Goal: Task Accomplishment & Management: Manage account settings

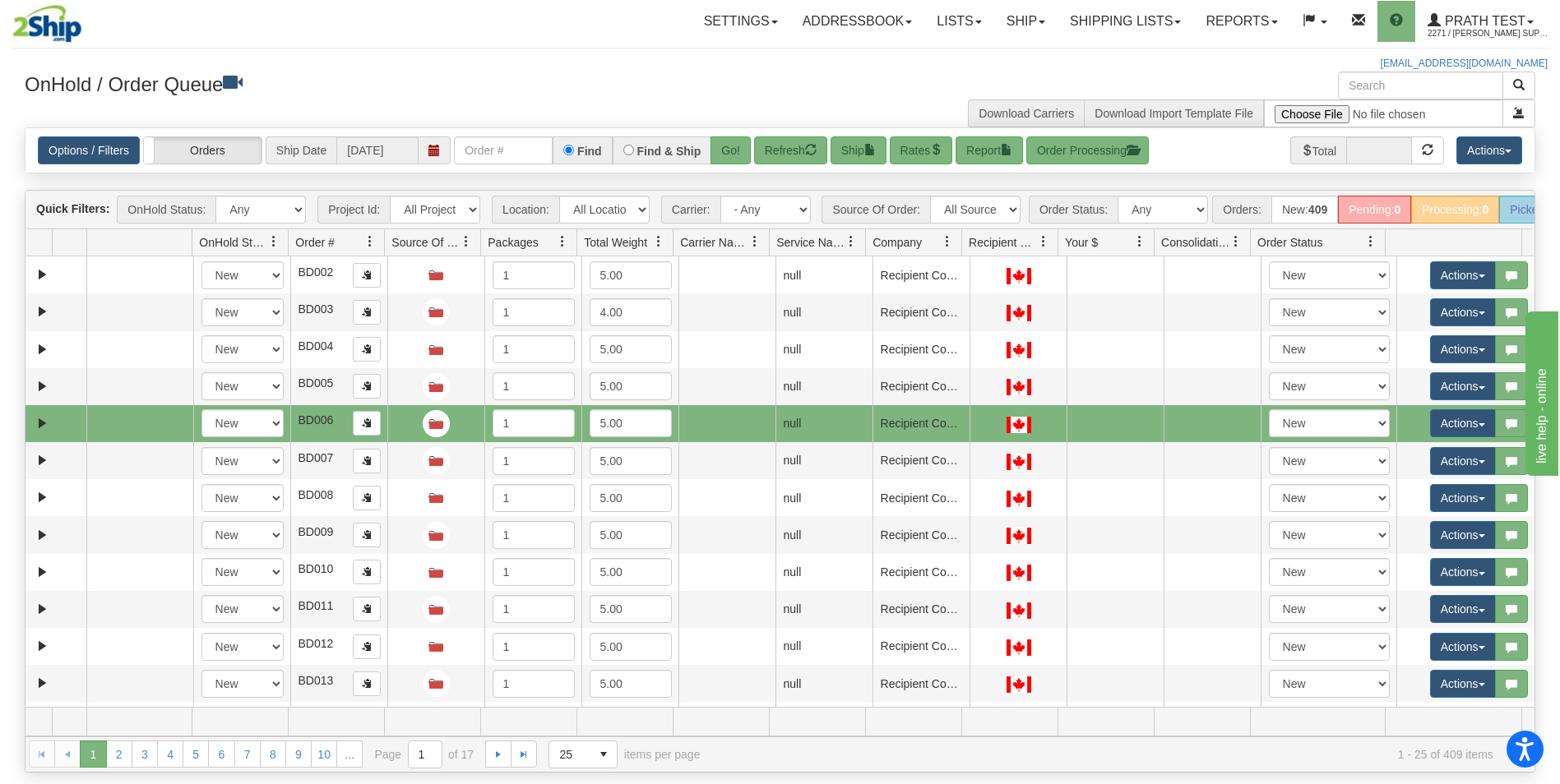
scroll to position [479, 0]
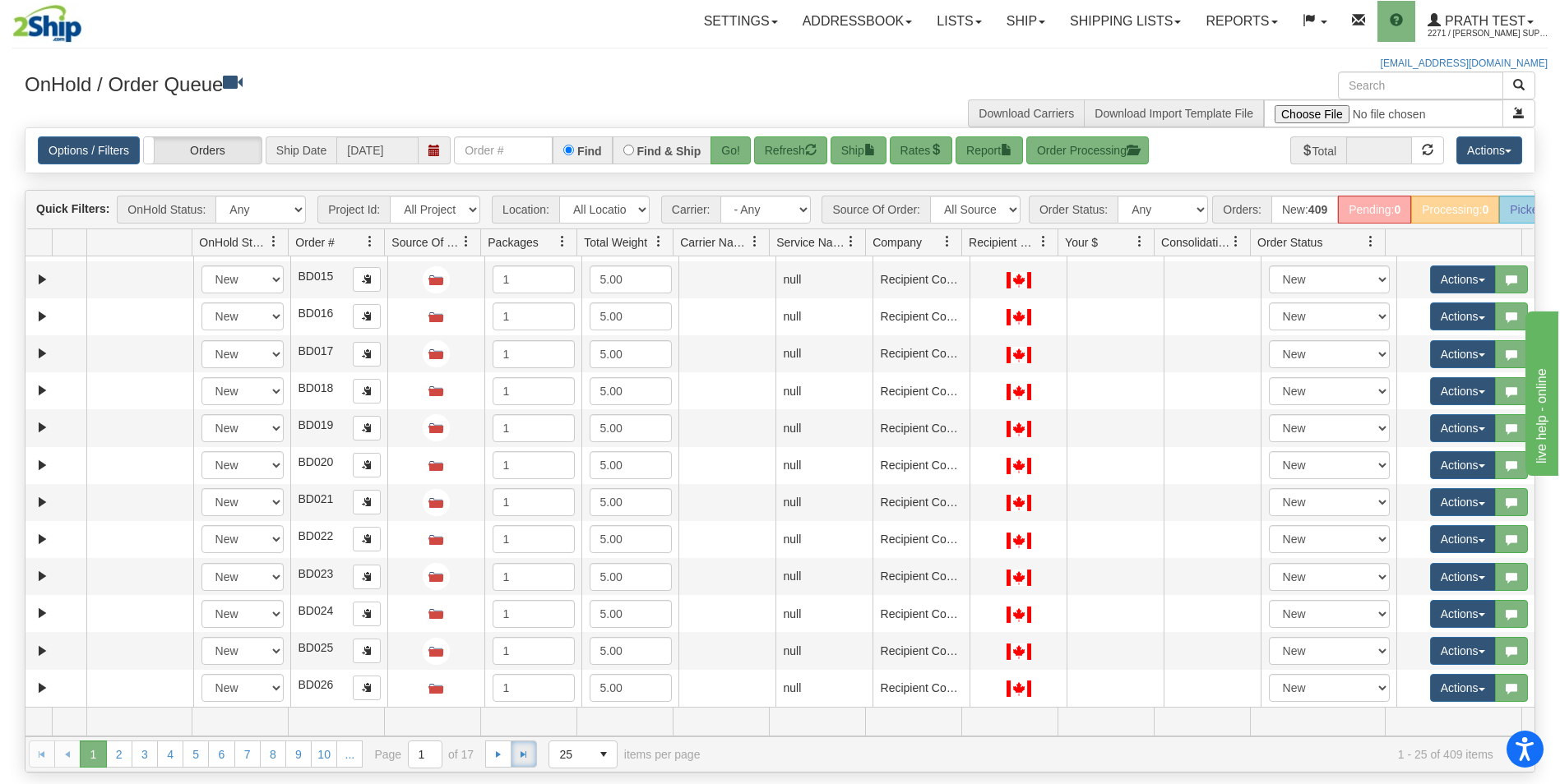
click at [519, 761] on span "Go to the last page" at bounding box center [524, 754] width 13 height 13
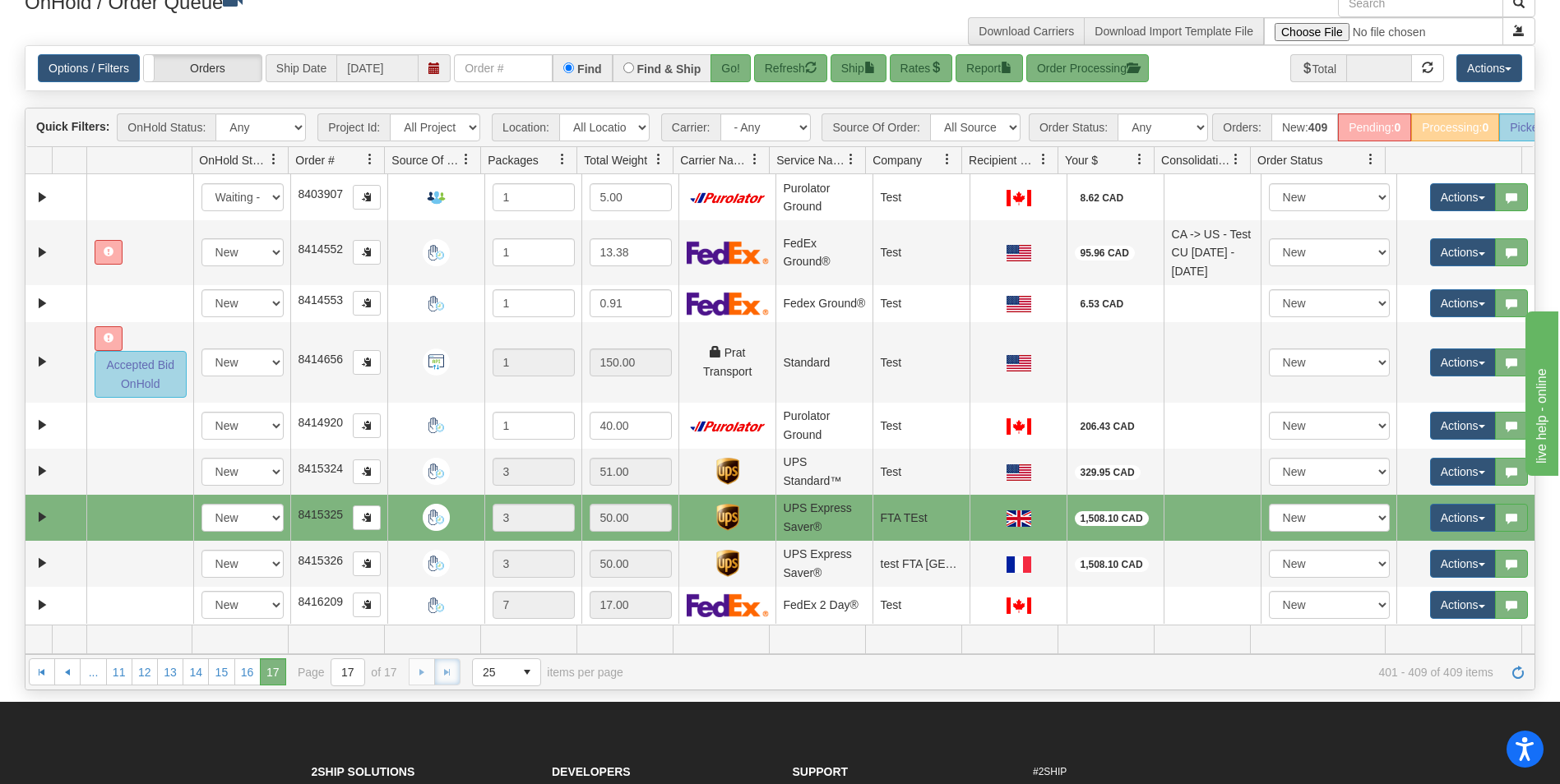
scroll to position [164, 0]
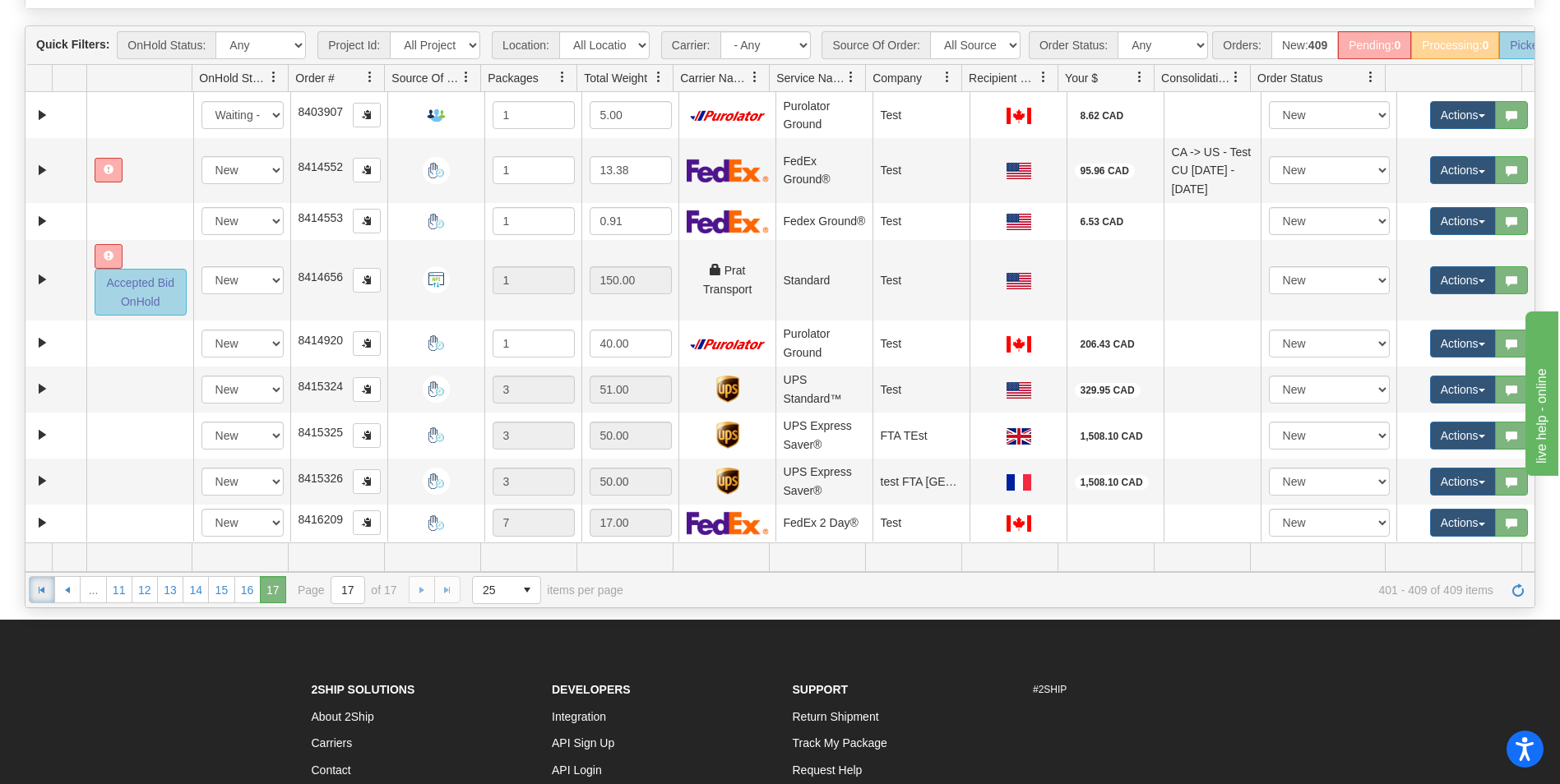
click at [42, 597] on span "Go to the first page" at bounding box center [42, 590] width 13 height 13
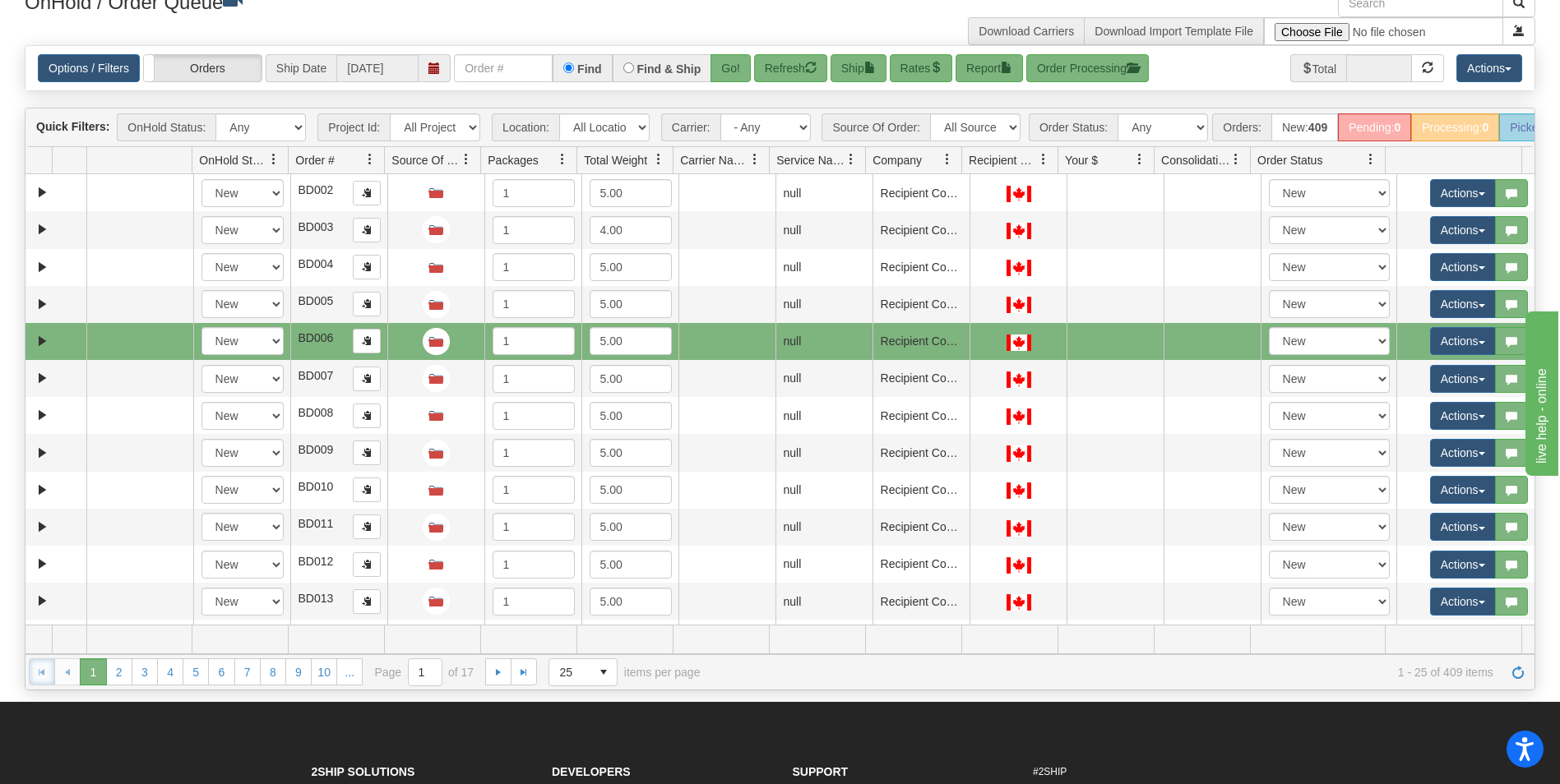
scroll to position [0, 0]
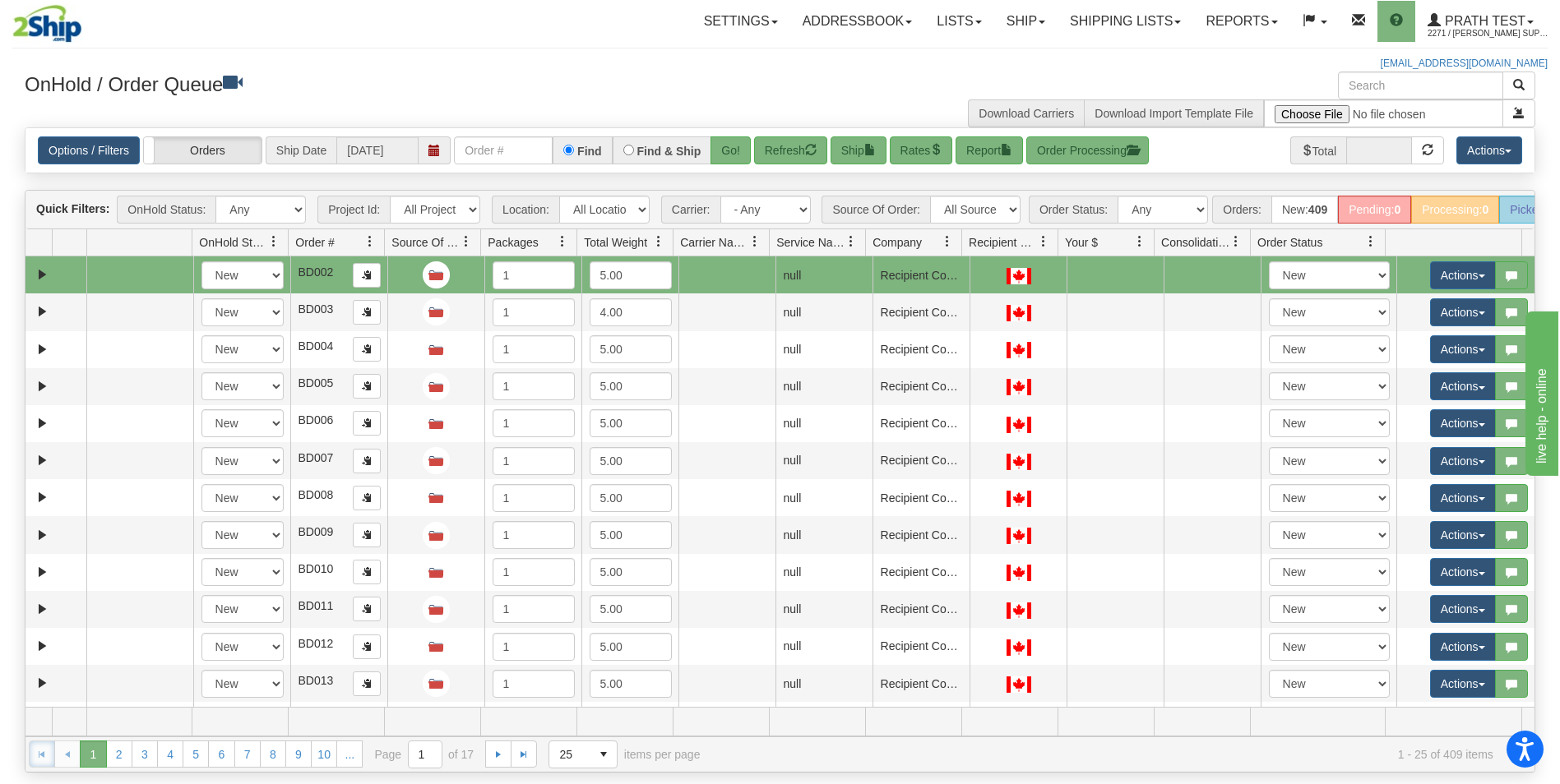
click at [147, 290] on td at bounding box center [139, 275] width 106 height 37
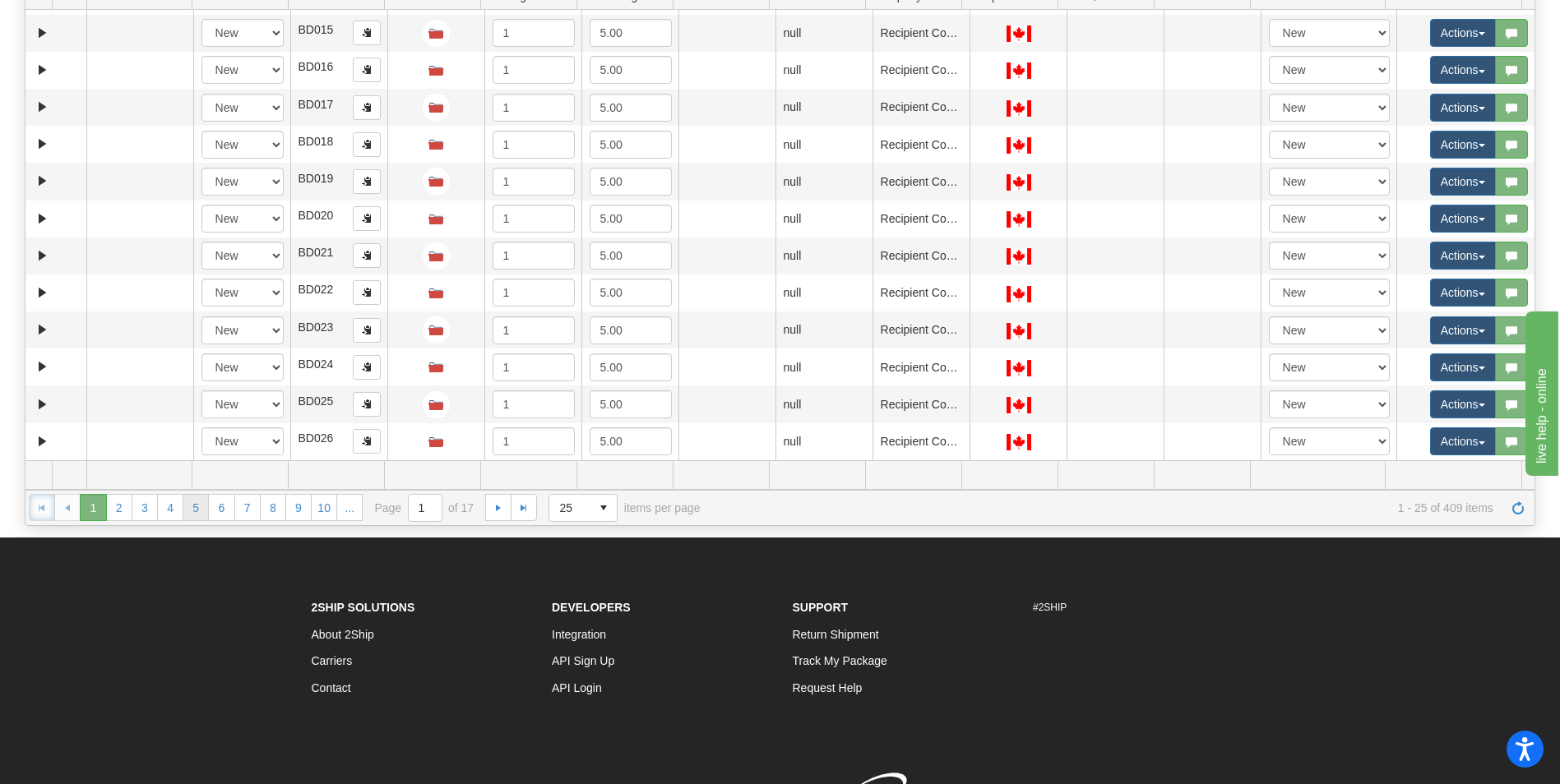
scroll to position [341, 0]
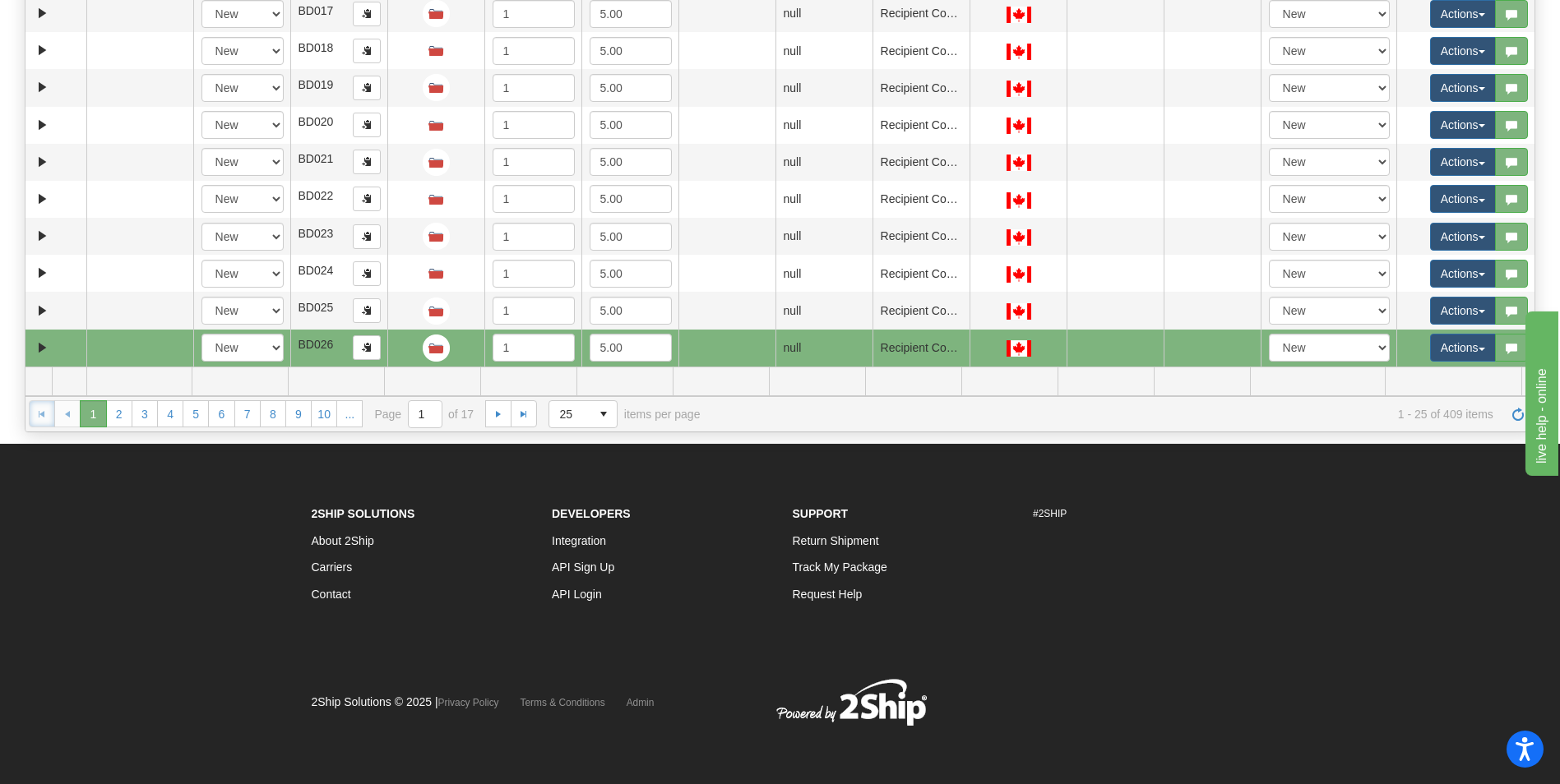
click at [154, 343] on td at bounding box center [139, 347] width 106 height 37
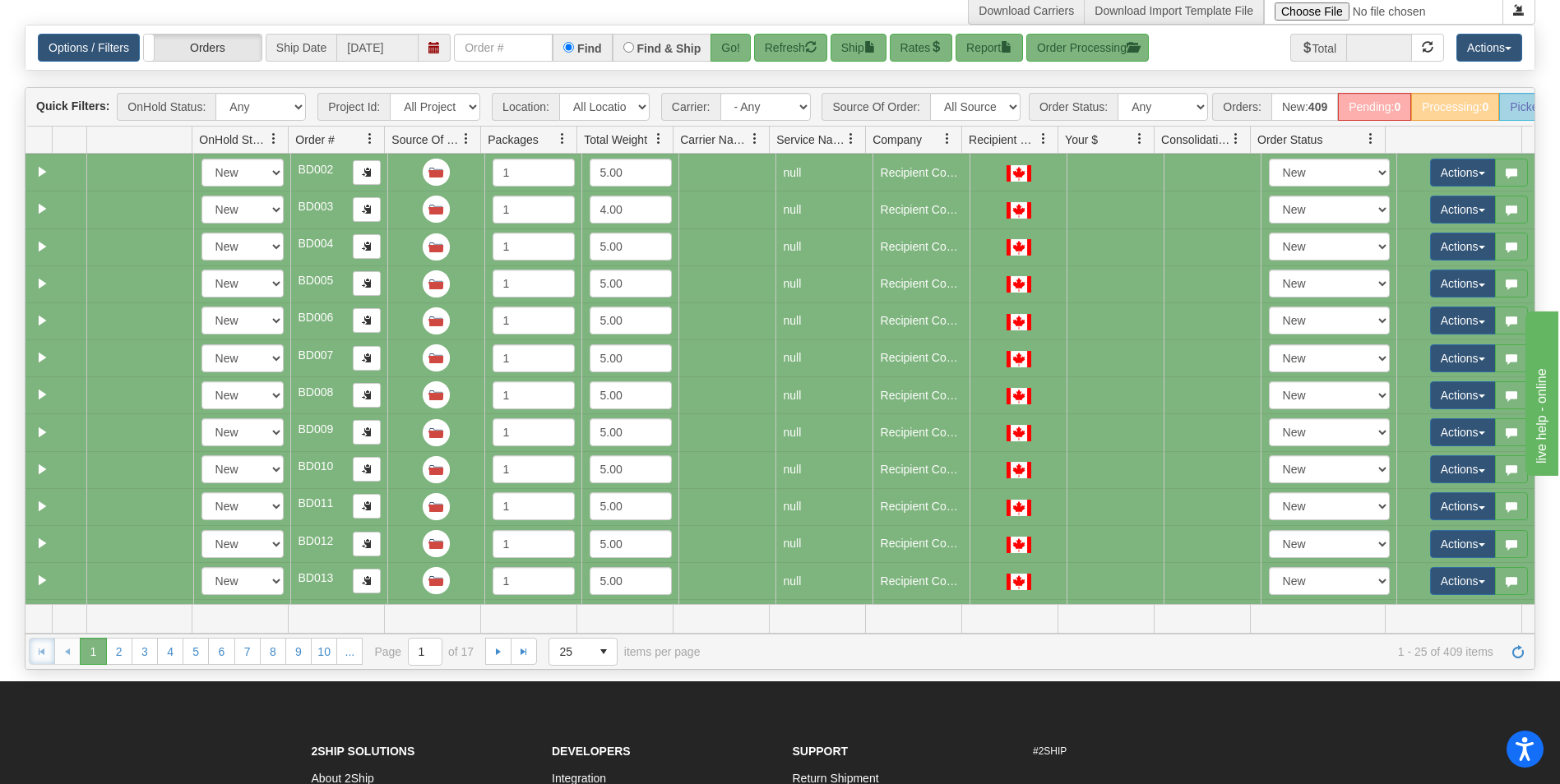
scroll to position [0, 0]
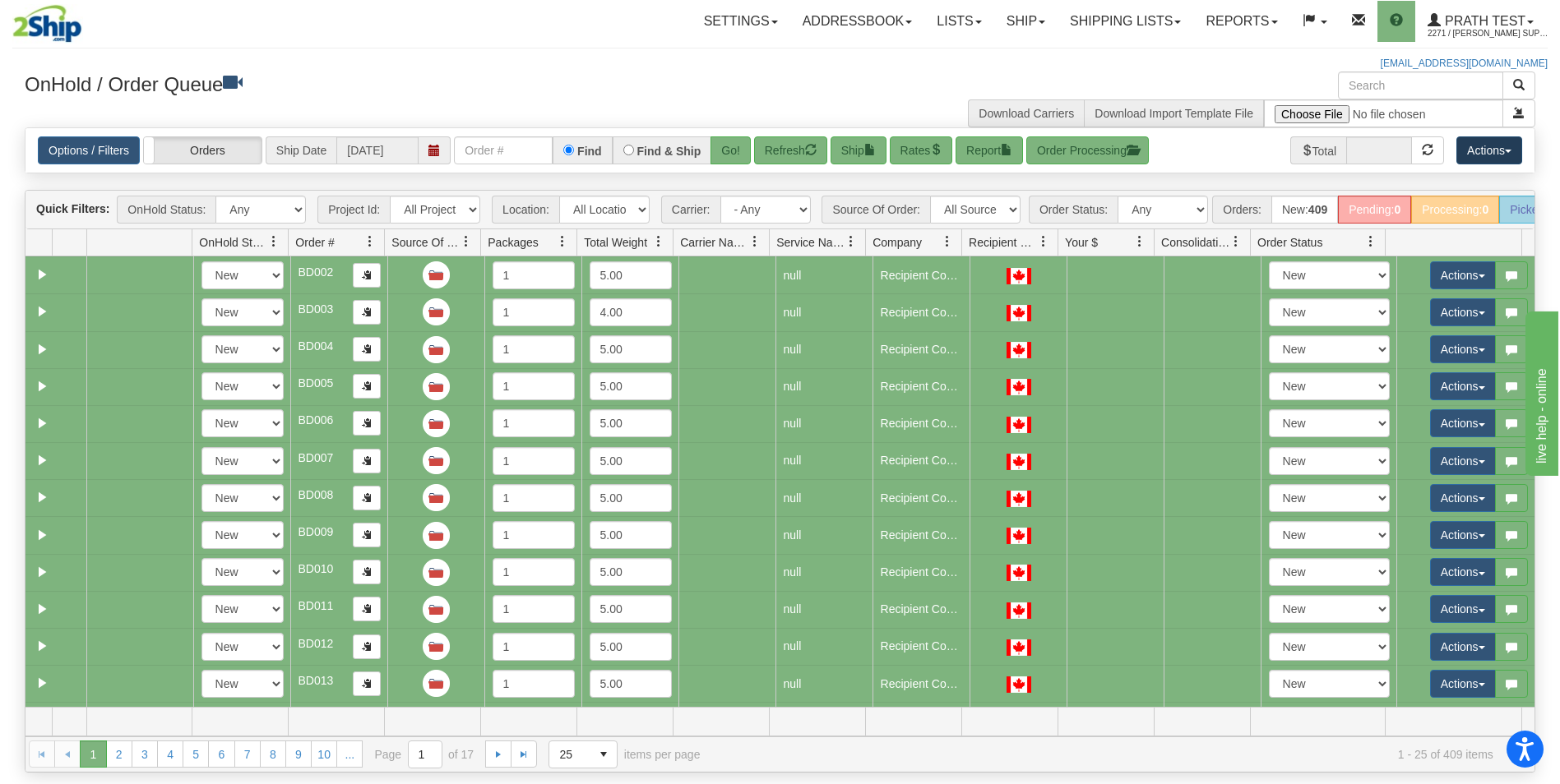
click at [1492, 145] on button "Actions" at bounding box center [1489, 150] width 66 height 28
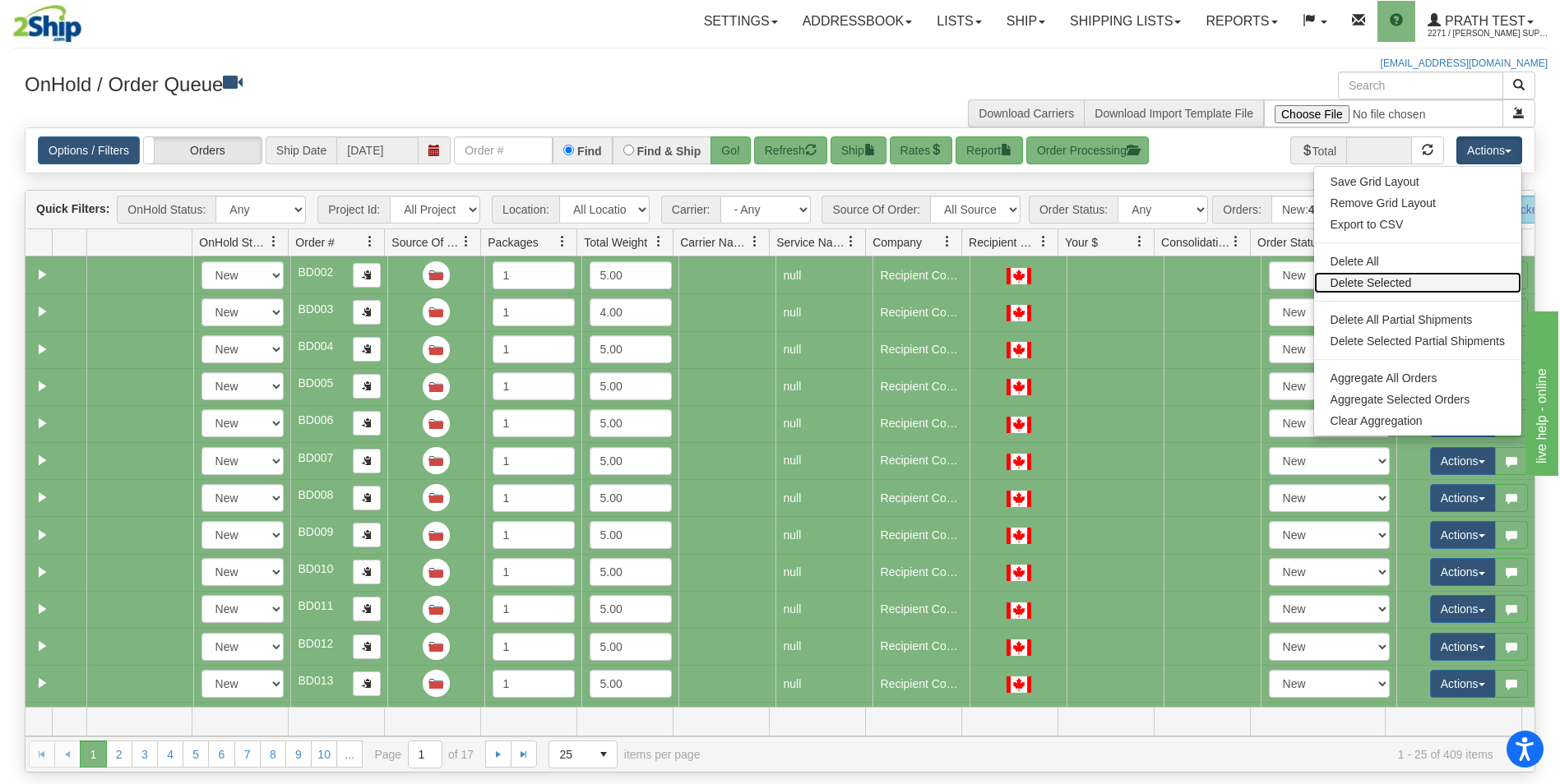
click at [1373, 284] on link "Delete Selected" at bounding box center [1417, 283] width 207 height 21
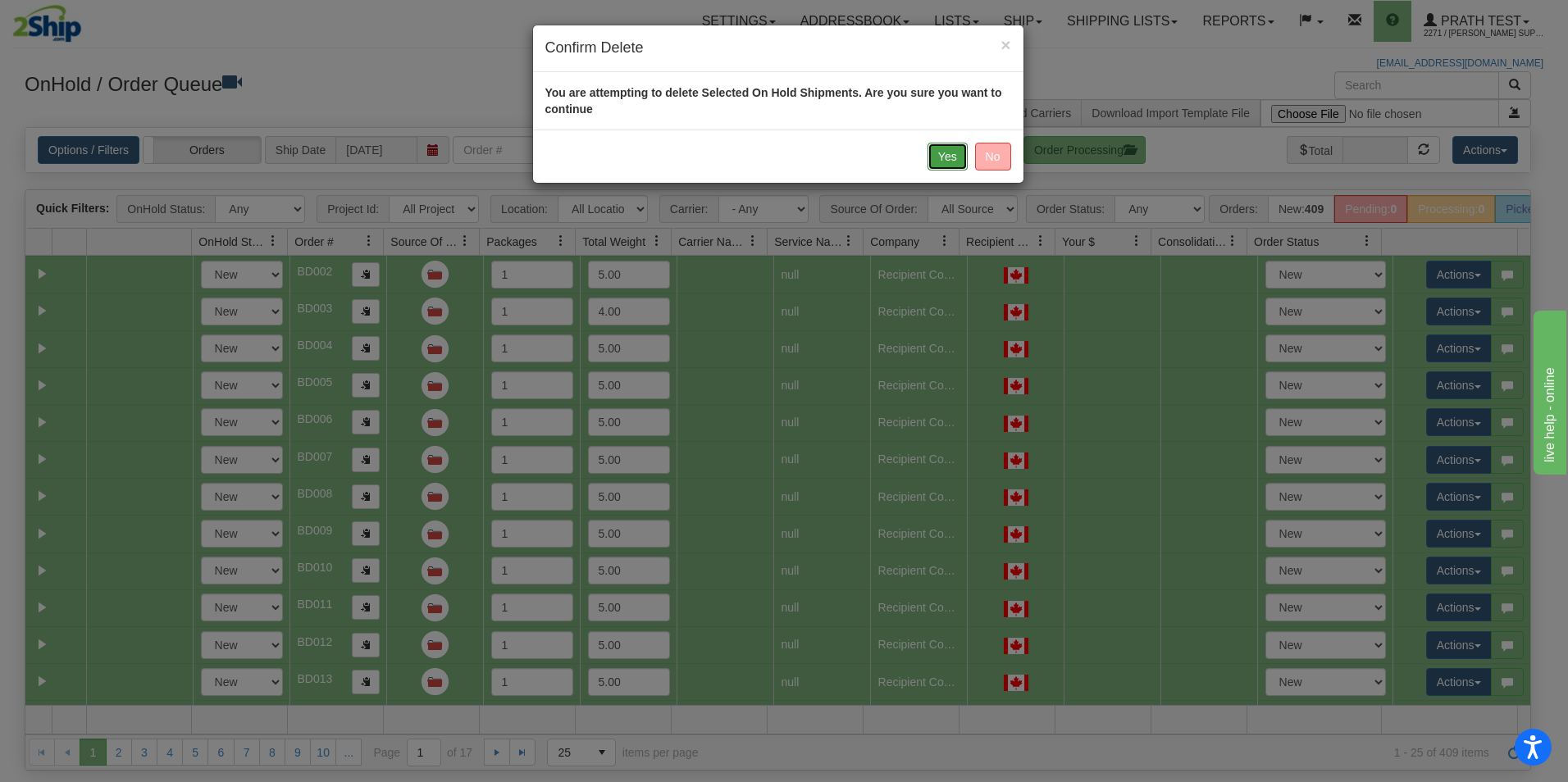
click at [941, 160] on button "Yes" at bounding box center [948, 156] width 40 height 28
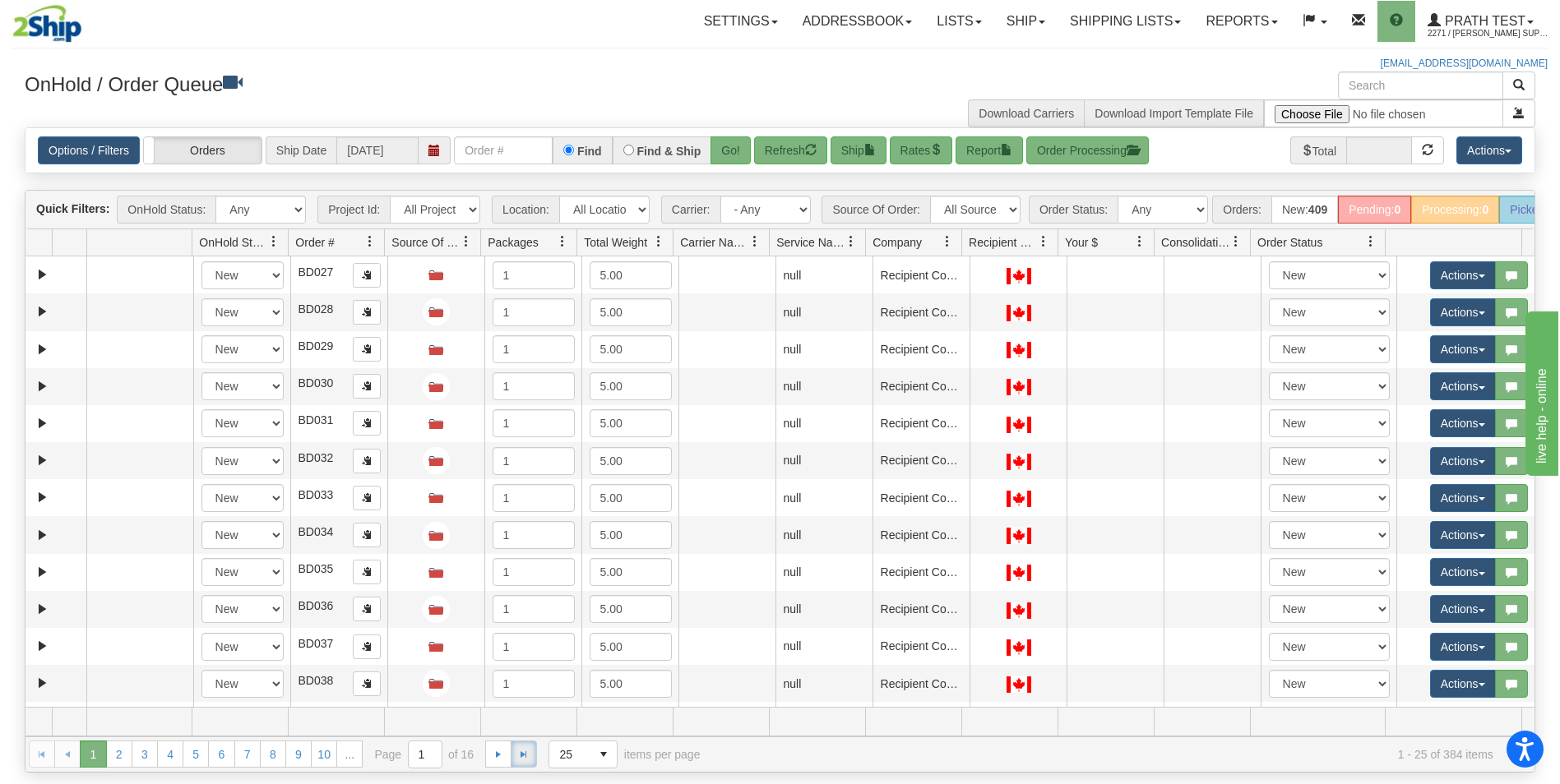
click at [522, 761] on span "Go to the last page" at bounding box center [524, 754] width 13 height 13
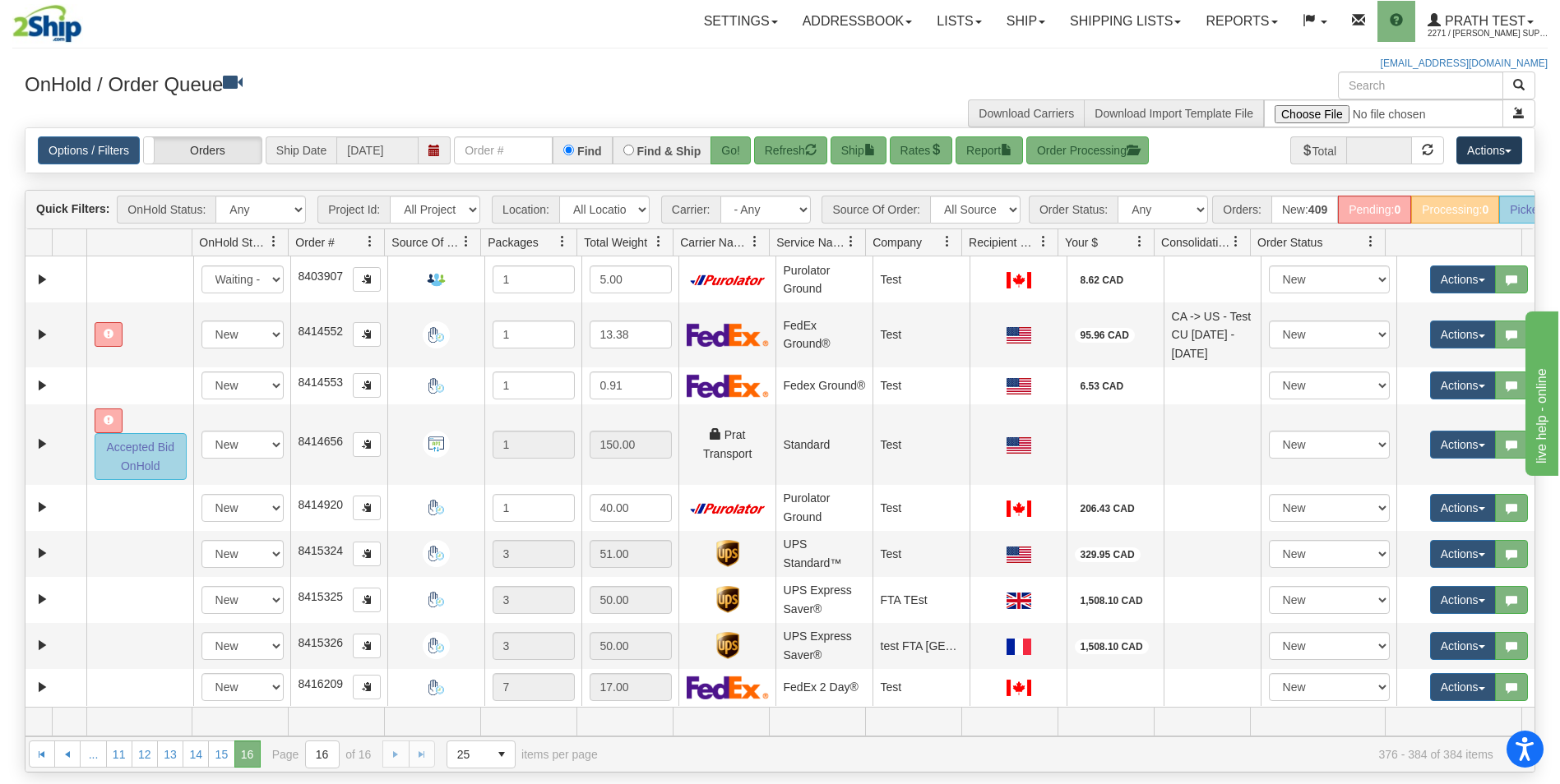
click at [1488, 146] on button "Actions" at bounding box center [1489, 150] width 66 height 28
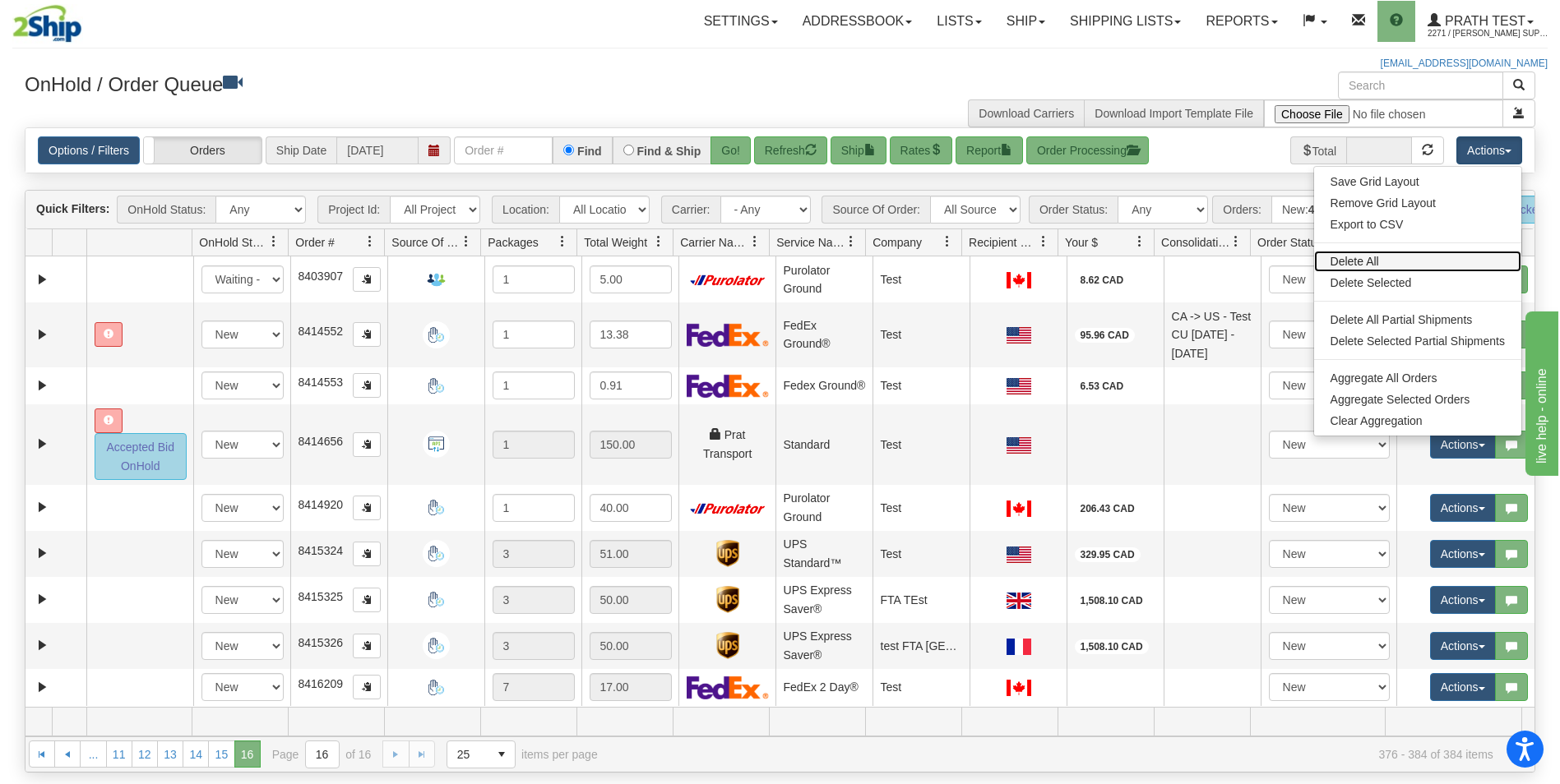
click at [1387, 261] on link "Delete All" at bounding box center [1417, 262] width 207 height 21
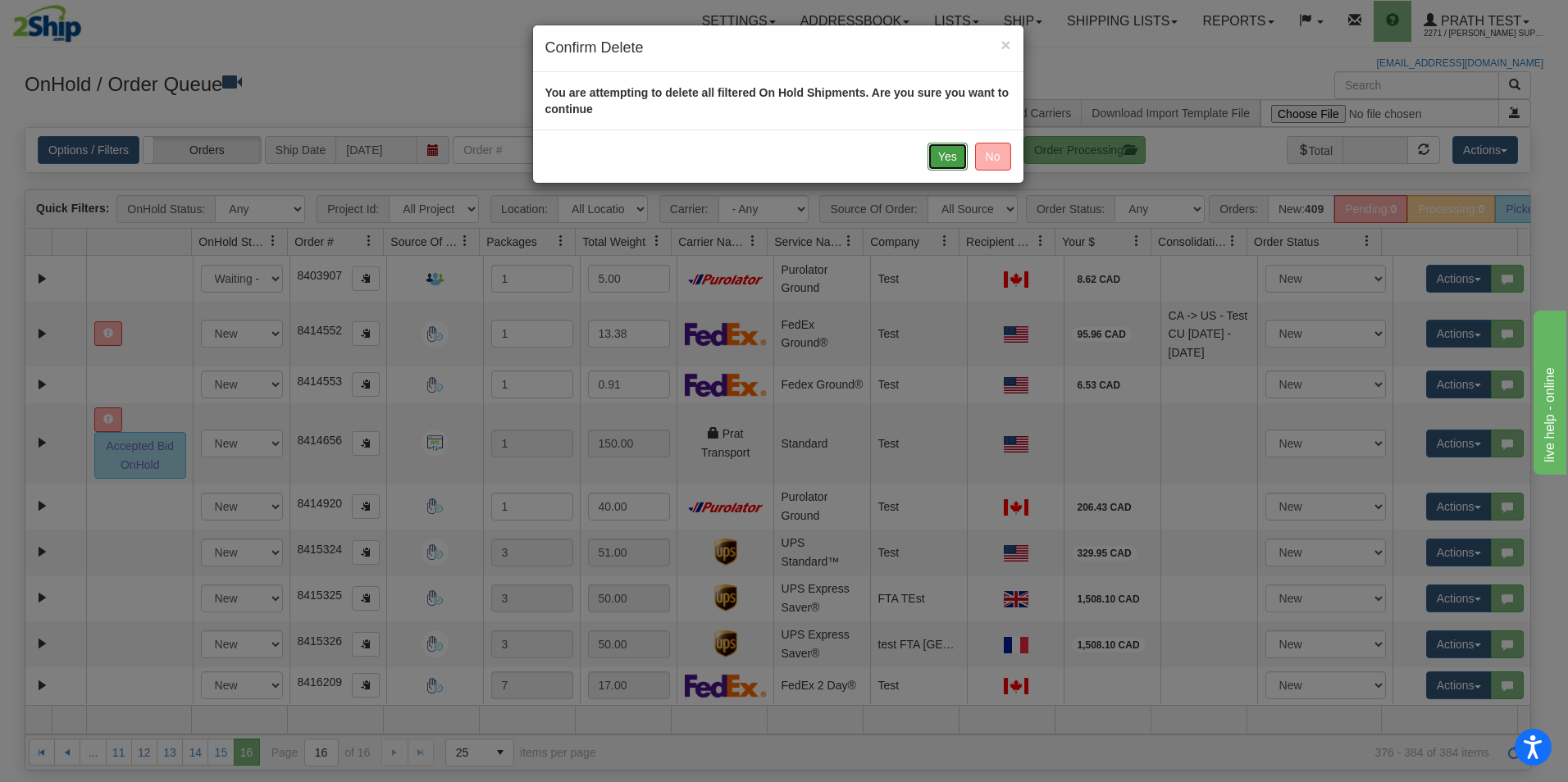
click at [945, 149] on button "Yes" at bounding box center [948, 156] width 40 height 28
